Goal: Check status: Check status

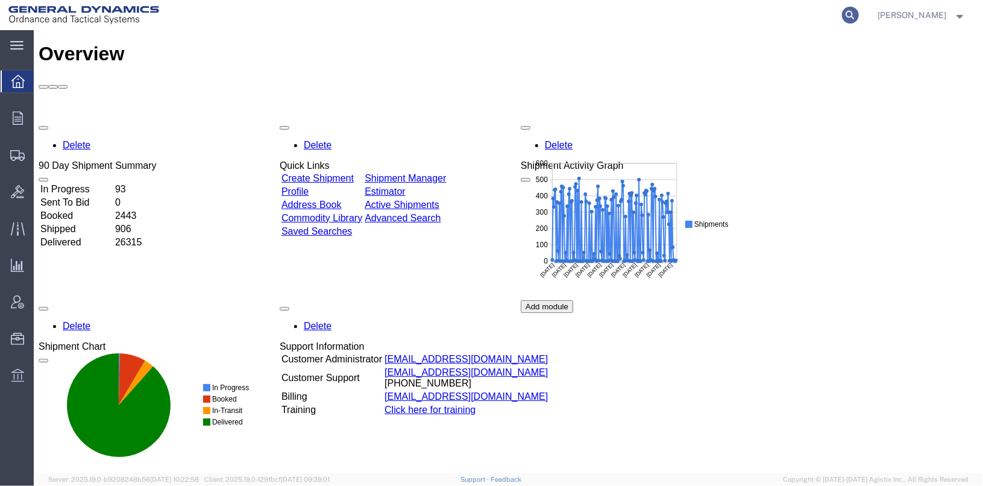
click at [859, 11] on icon at bounding box center [850, 15] width 17 height 17
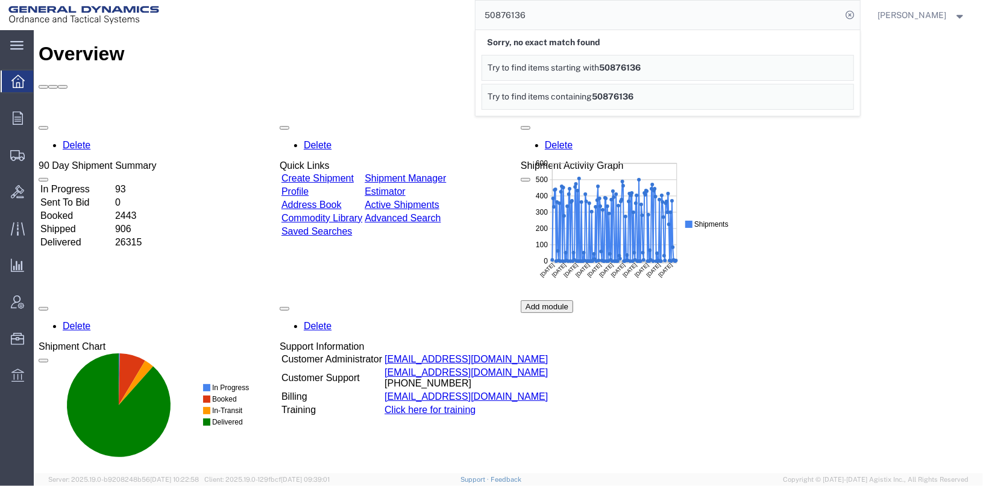
click at [514, 15] on input "50876136" at bounding box center [659, 15] width 367 height 29
type input "56876136"
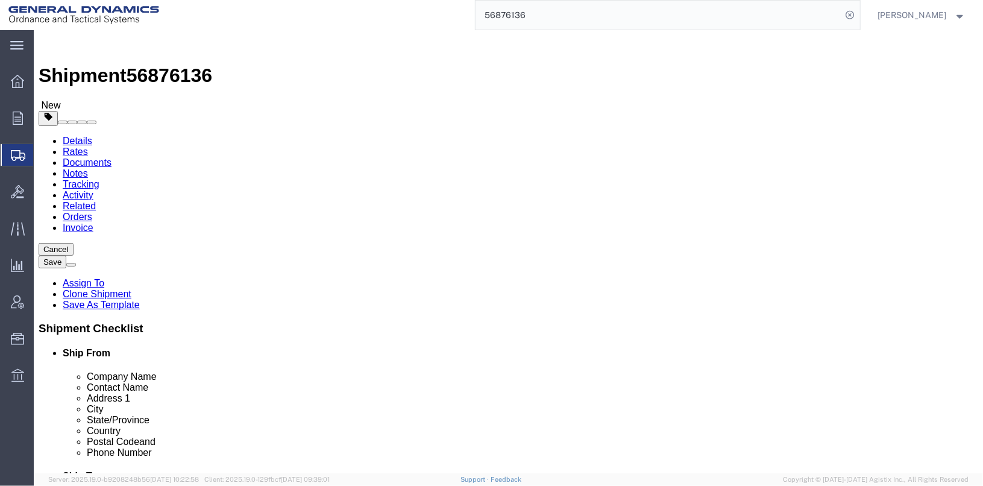
select select
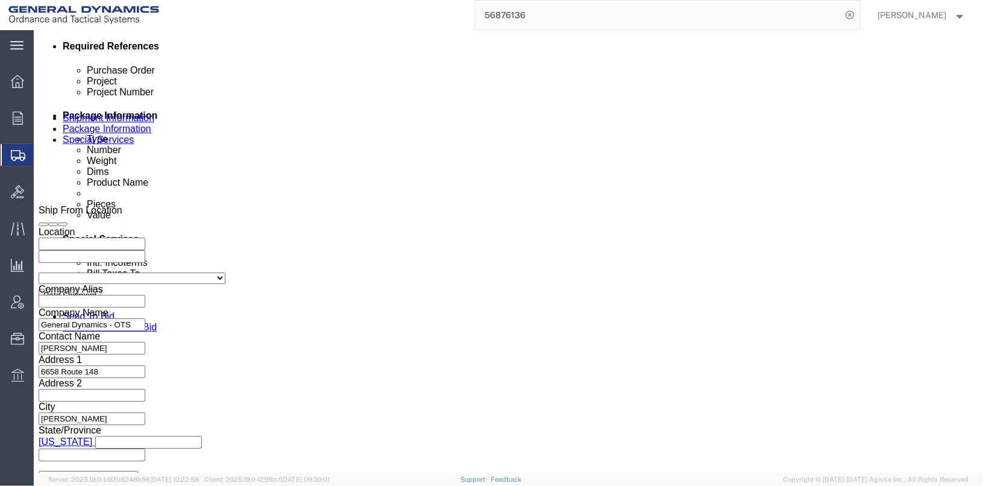
scroll to position [622, 0]
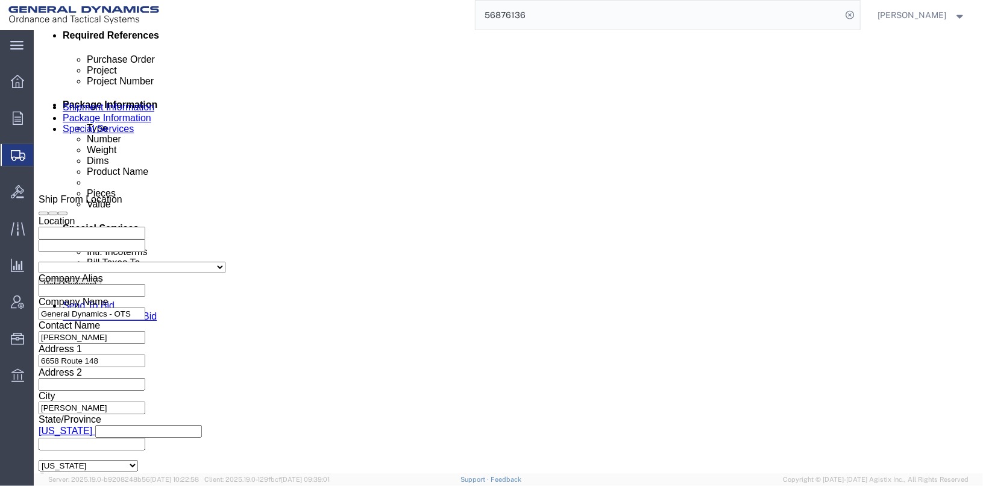
click icon
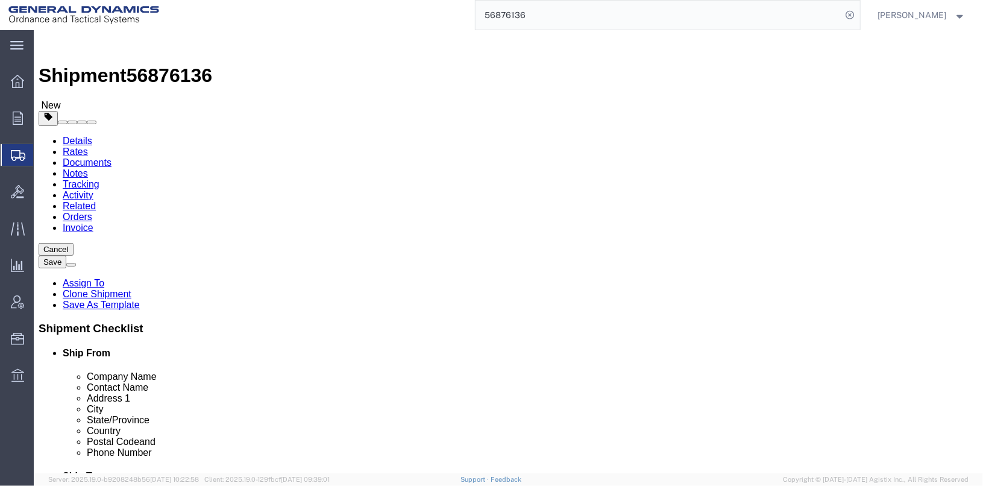
click link "Tracking"
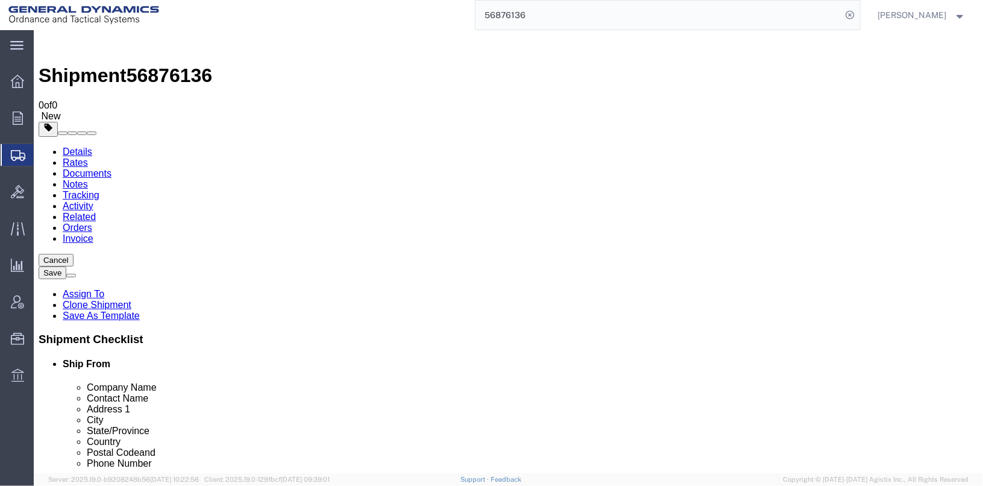
click at [111, 168] on link "Documents" at bounding box center [86, 173] width 49 height 10
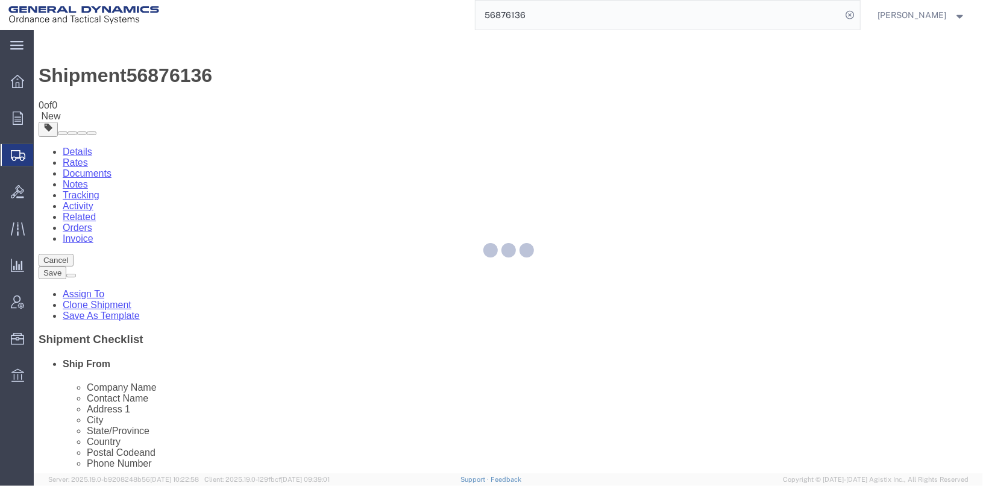
click at [115, 83] on div at bounding box center [509, 251] width 950 height 443
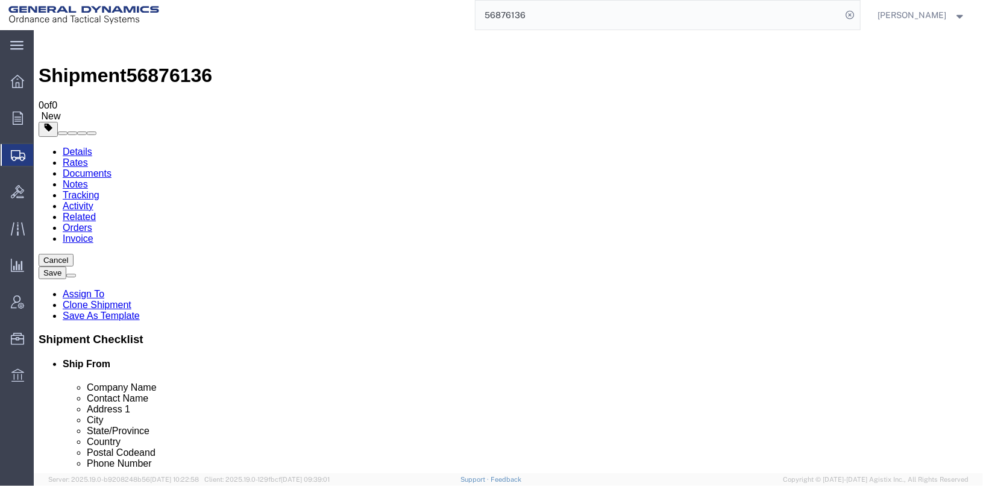
click at [38, 146] on div "Details Rates Documents Notes Tracking Activity Related Orders Invoice Cancel S…" at bounding box center [508, 406] width 940 height 520
click at [62, 146] on link "Details" at bounding box center [77, 151] width 30 height 10
click icon
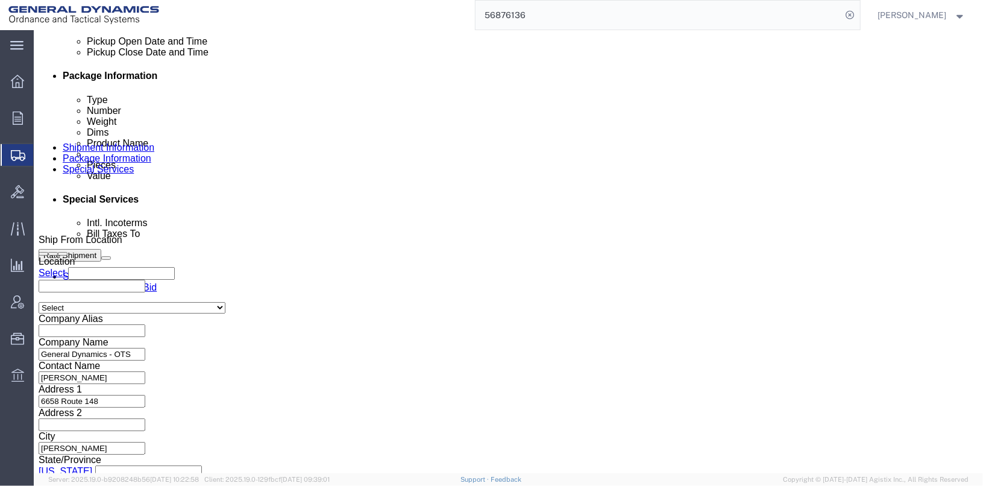
scroll to position [603, 0]
